Goal: Information Seeking & Learning: Learn about a topic

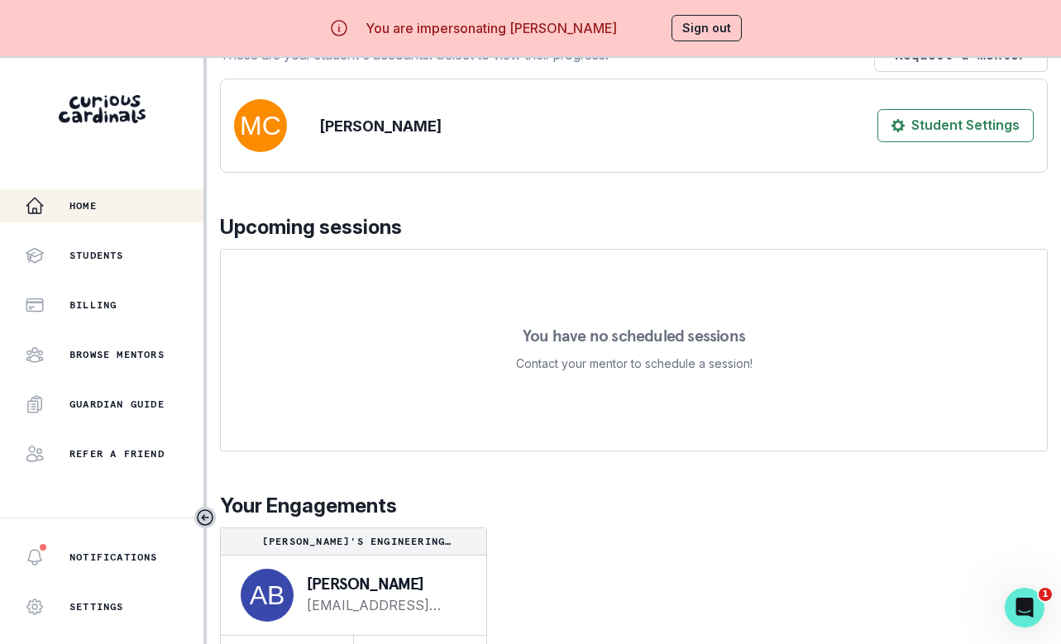
scroll to position [70, 0]
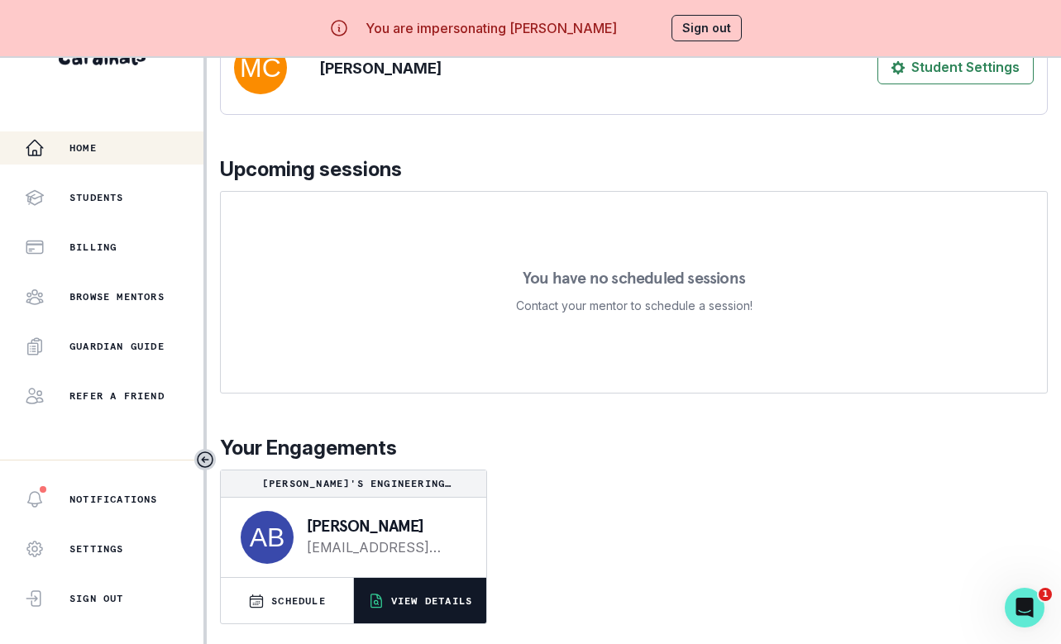
click at [445, 599] on p "VIEW DETAILS" at bounding box center [431, 601] width 81 height 13
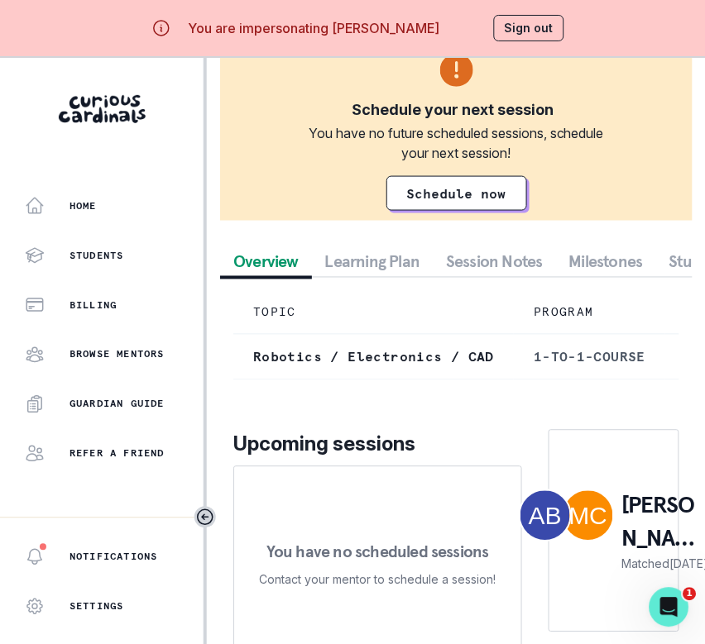
scroll to position [182, 0]
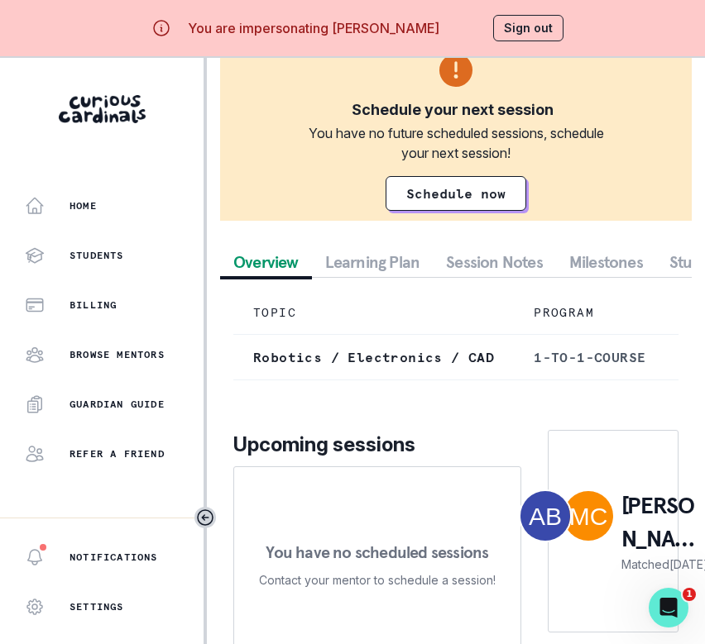
click at [492, 250] on div "Schedule a Session Support Mukund's Engineering Exploration Passion Project Sch…" at bounding box center [456, 294] width 472 height 775
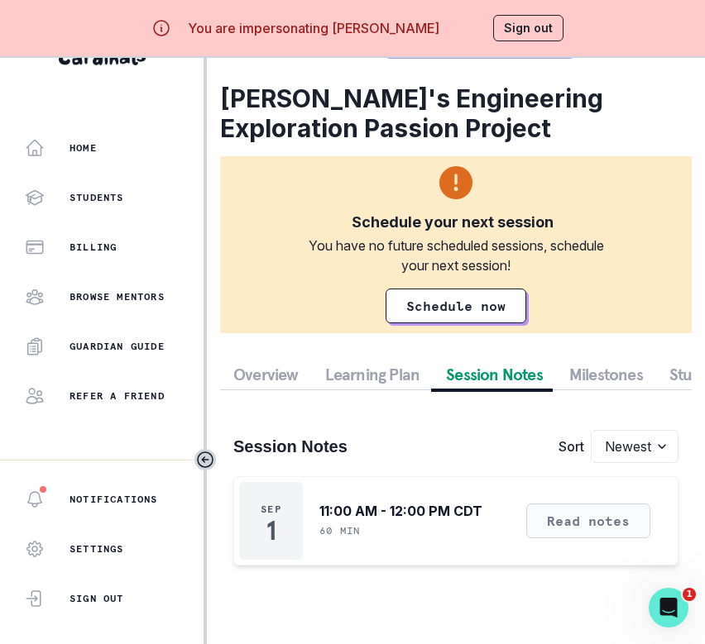
click at [582, 525] on button "Read notes" at bounding box center [588, 521] width 124 height 35
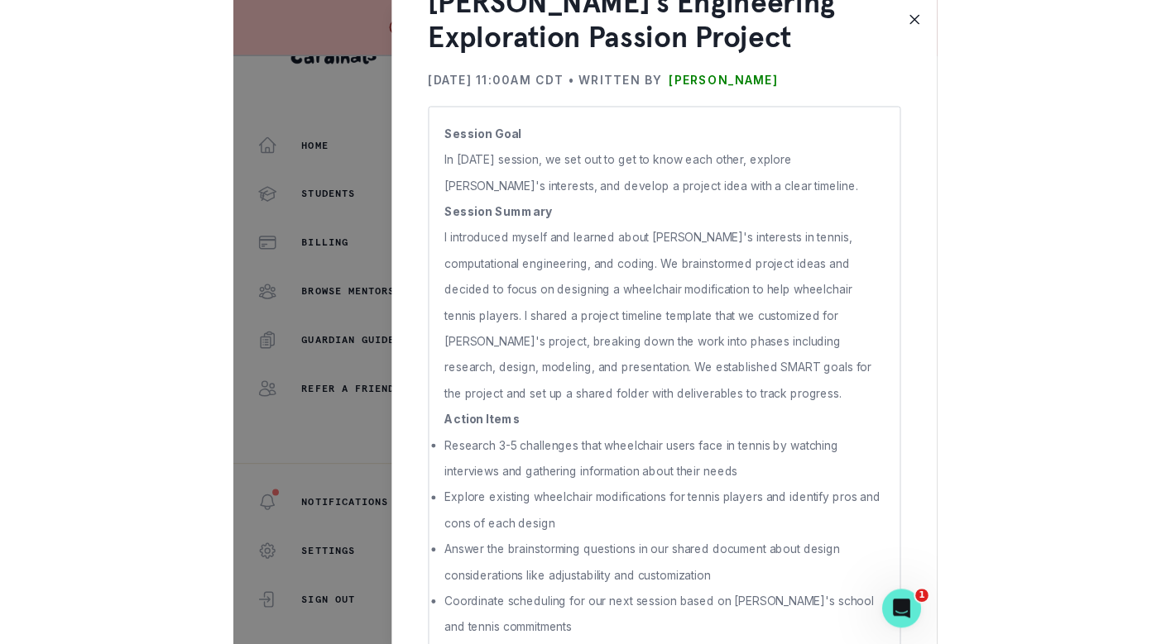
scroll to position [109, 0]
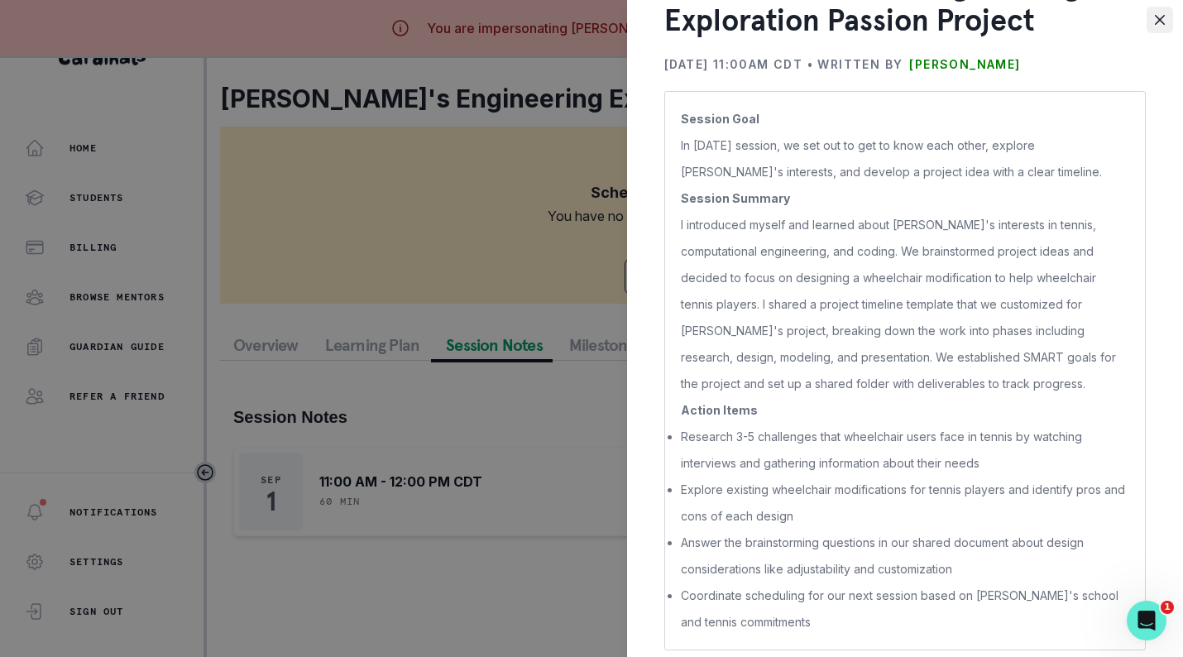
click at [1073, 21] on button "Close" at bounding box center [1160, 20] width 26 height 26
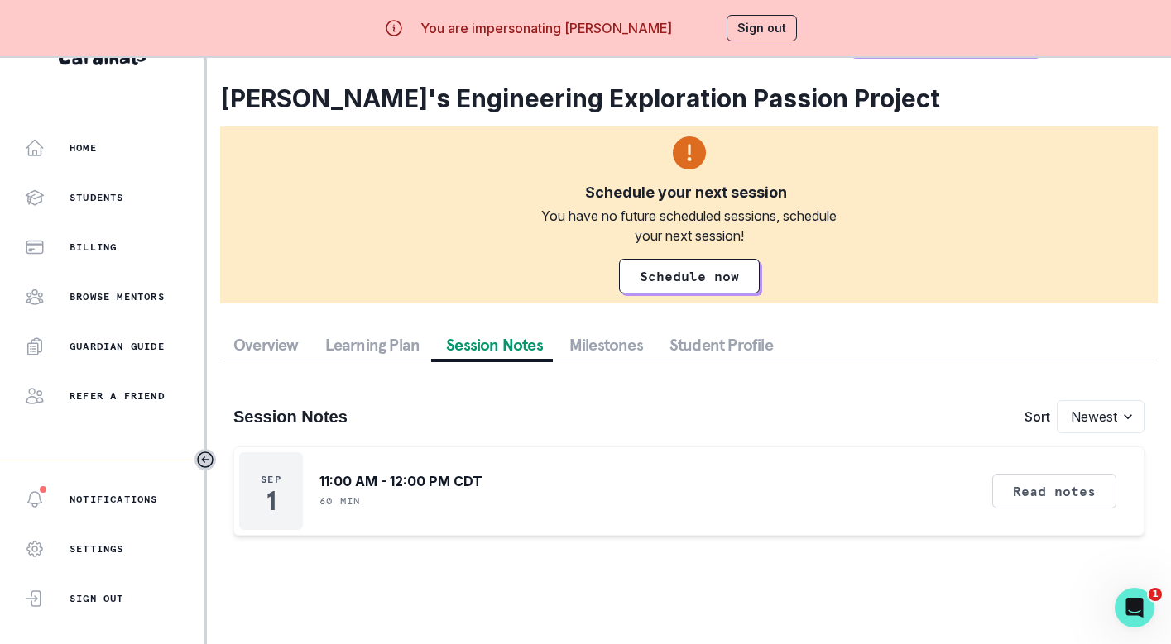
click at [795, 22] on button "Sign out" at bounding box center [761, 28] width 70 height 26
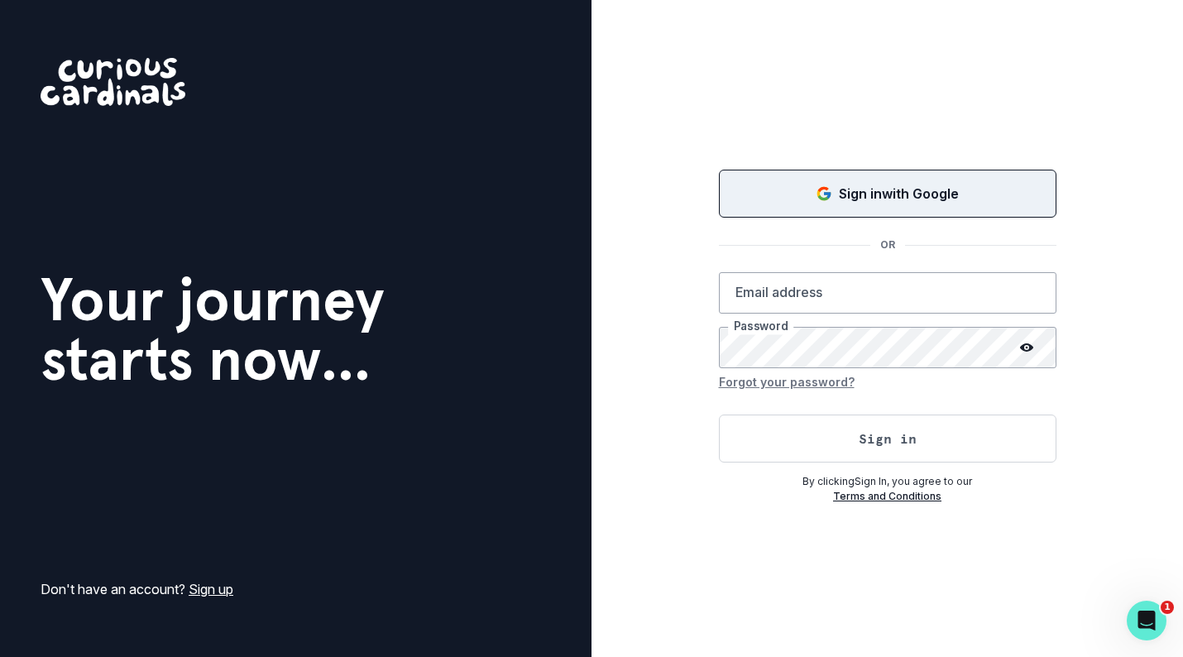
click at [813, 188] on div "Sign in with Google" at bounding box center [888, 194] width 296 height 20
